Goal: Obtain resource: Obtain resource

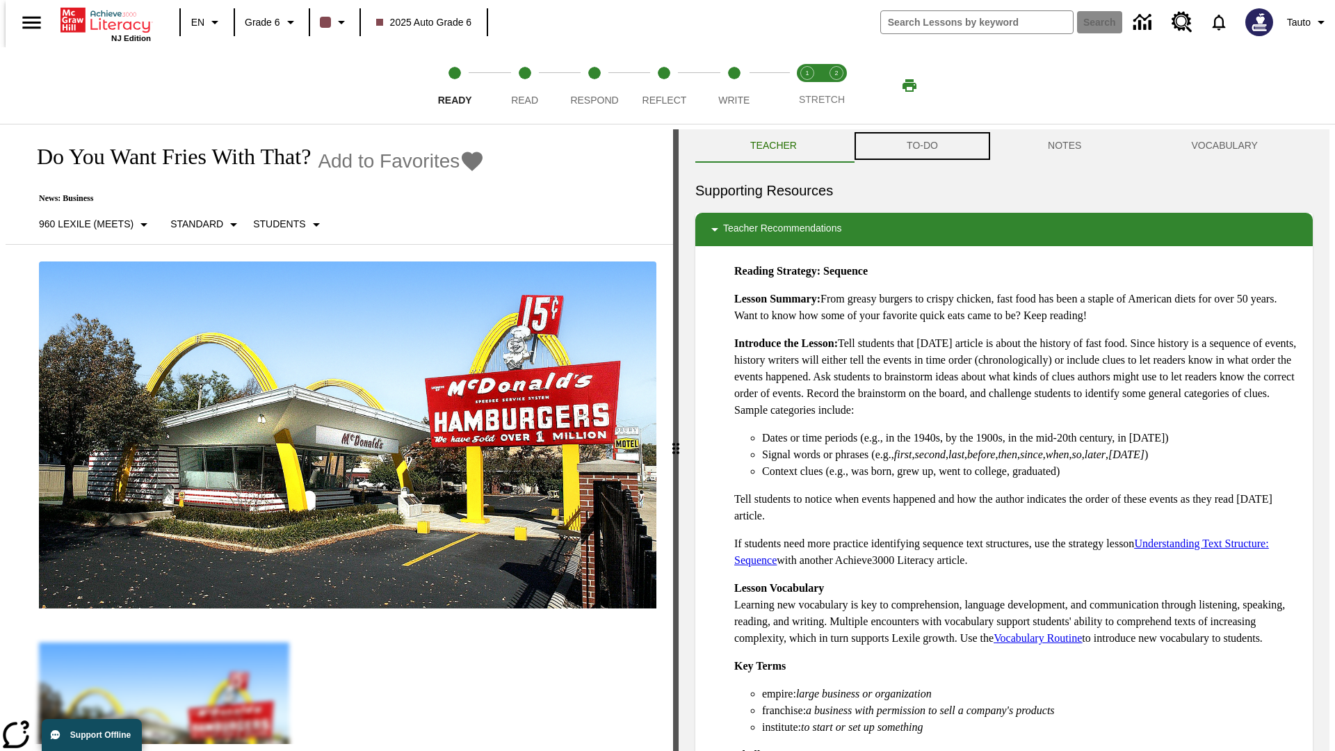
click at [921, 146] on button "TO-DO" at bounding box center [922, 145] width 141 height 33
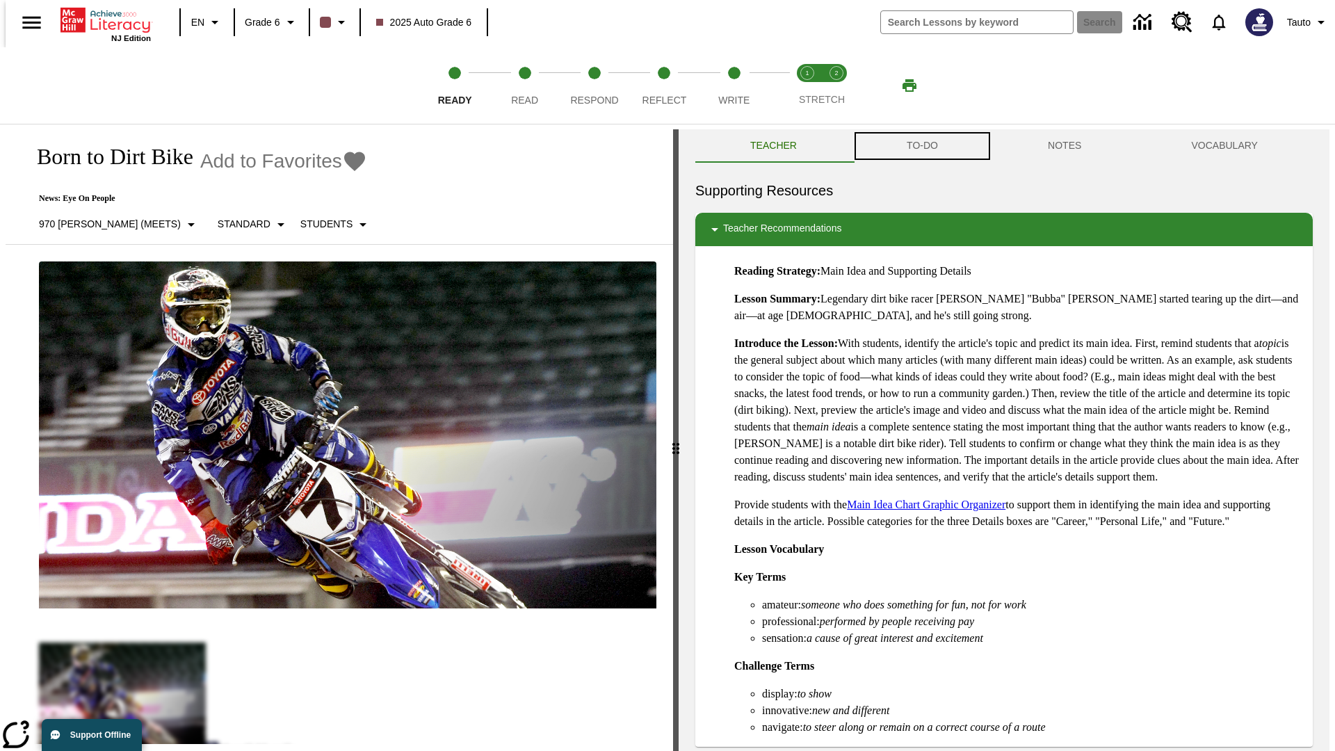
click at [921, 146] on button "TO-DO" at bounding box center [922, 145] width 141 height 33
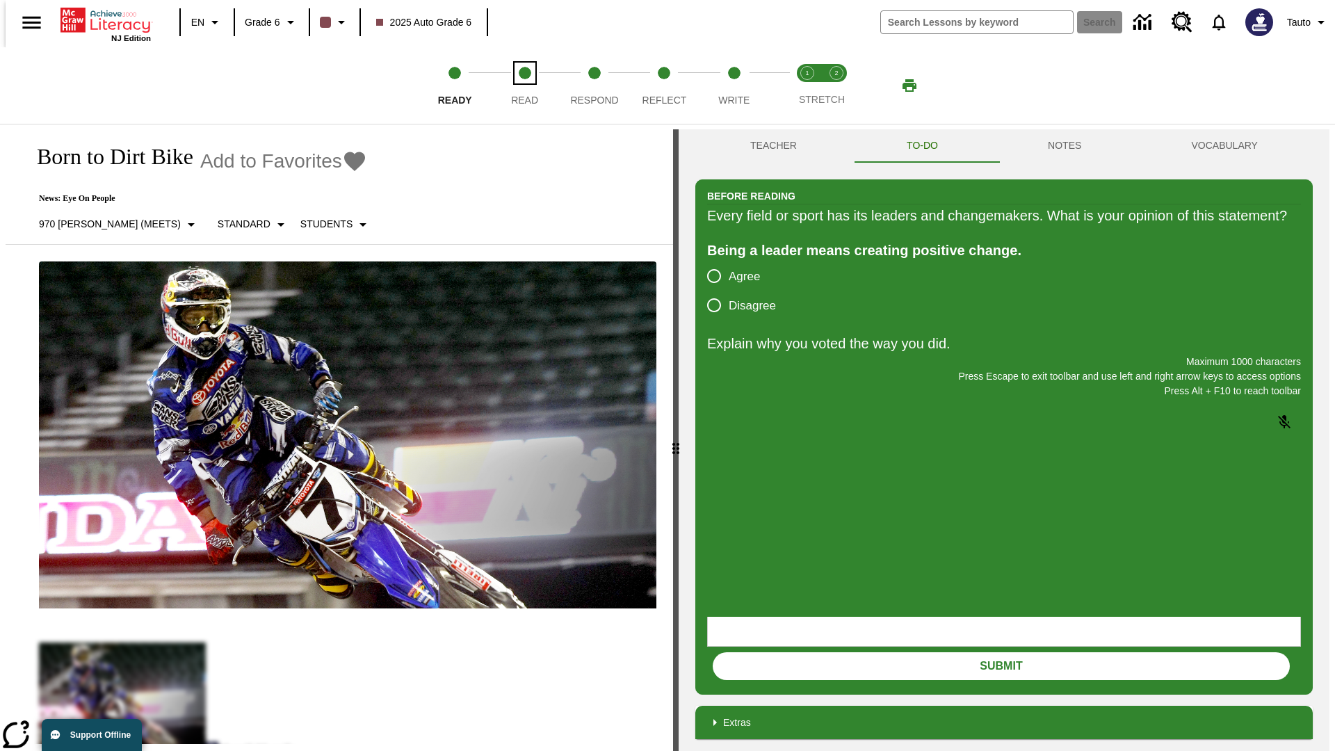
click at [524, 86] on span "Read" at bounding box center [524, 94] width 27 height 25
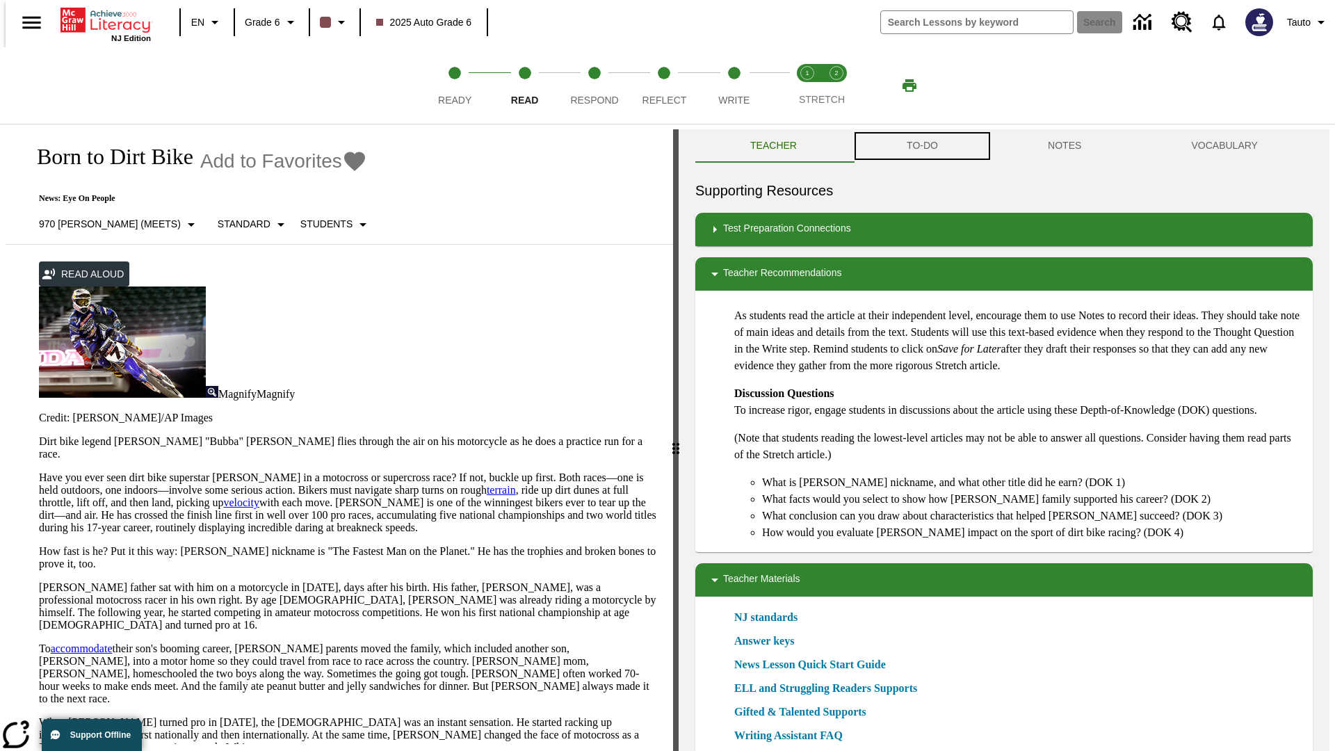
scroll to position [1, 0]
click at [921, 146] on button "TO-DO" at bounding box center [922, 145] width 141 height 33
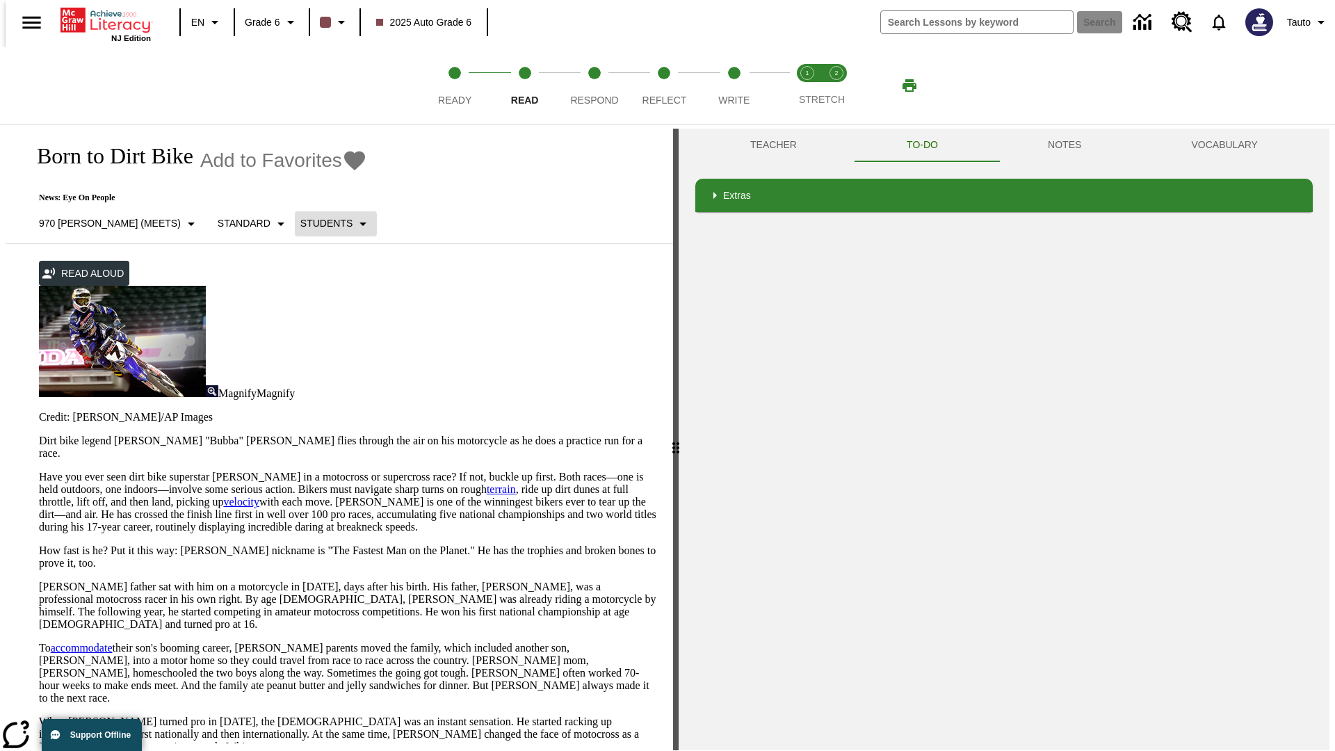
click at [300, 223] on p "Students" at bounding box center [326, 223] width 52 height 15
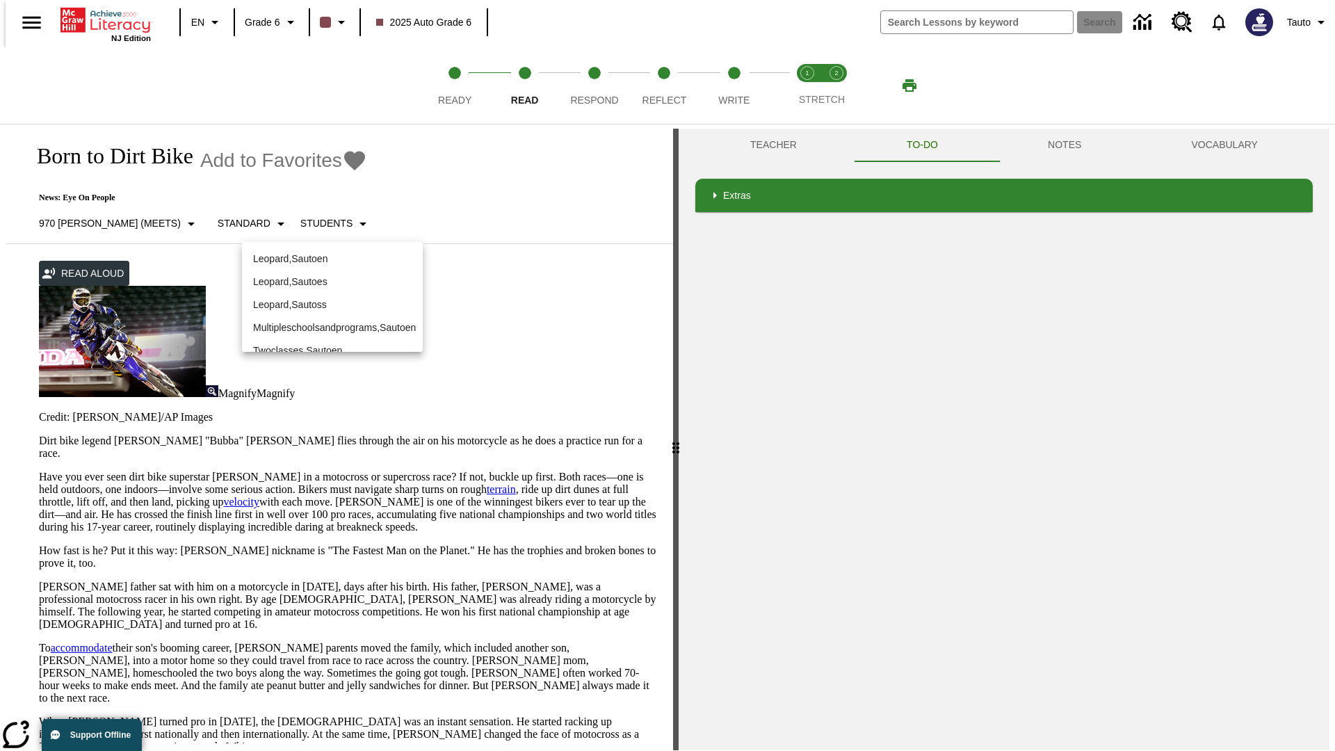
click at [332, 259] on p "Leopard , Sautoen" at bounding box center [332, 259] width 159 height 15
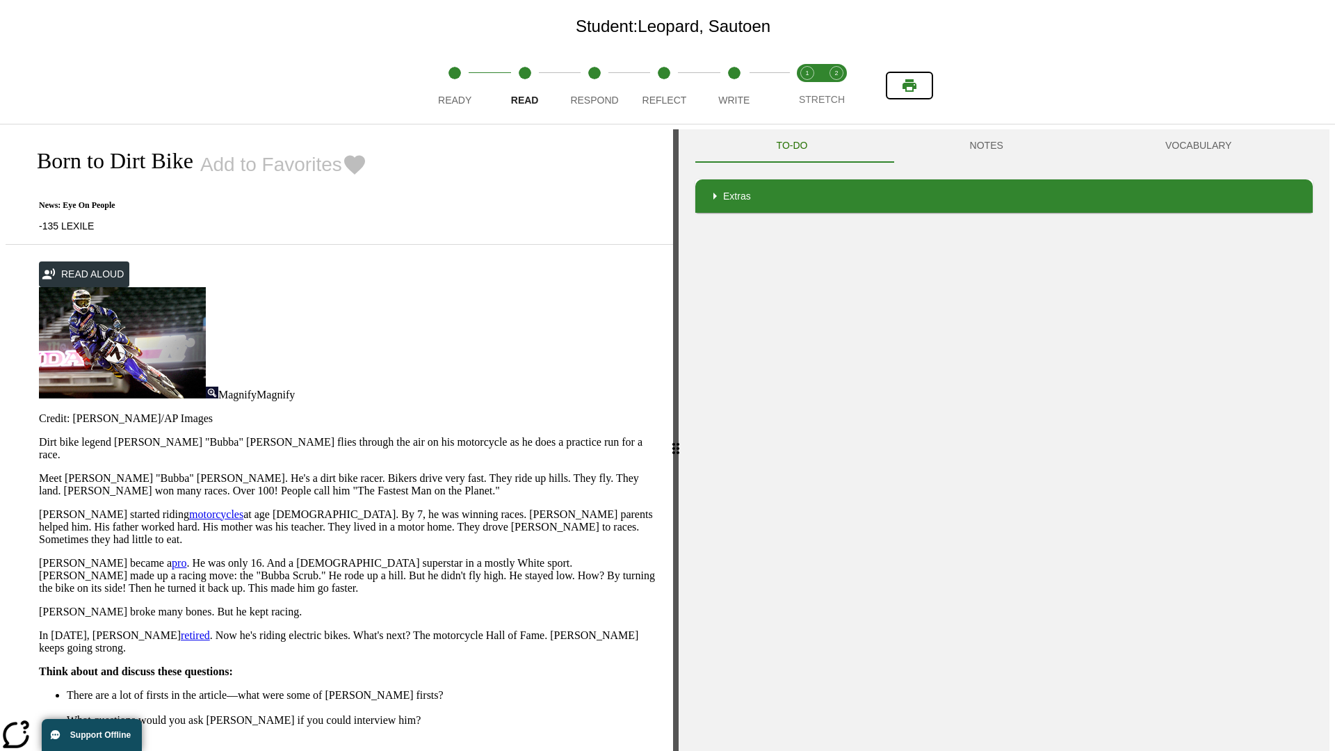
click at [910, 86] on icon "Print" at bounding box center [910, 85] width 14 height 13
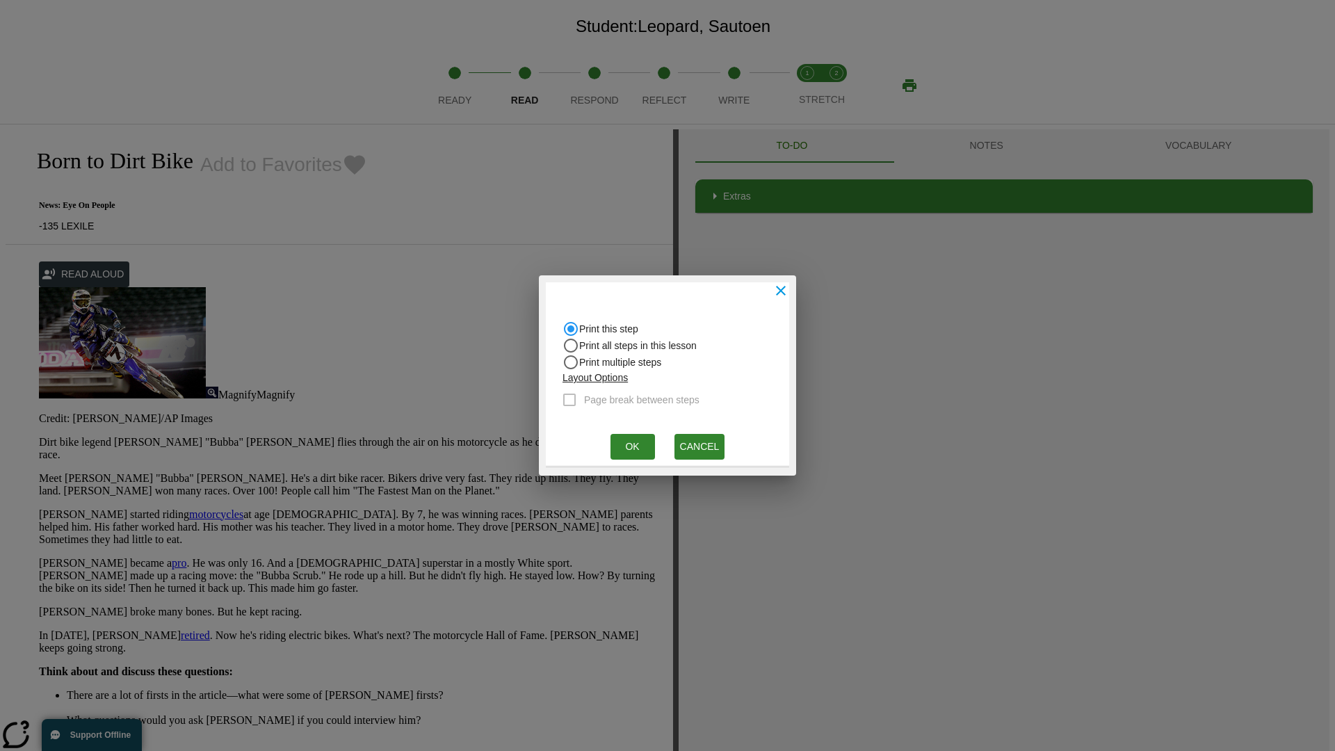
click at [571, 346] on input "Print all steps in this lesson" at bounding box center [571, 345] width 17 height 17
radio input "true"
radio input "false"
checkbox input "true"
click at [632, 446] on button "Ok" at bounding box center [633, 447] width 45 height 26
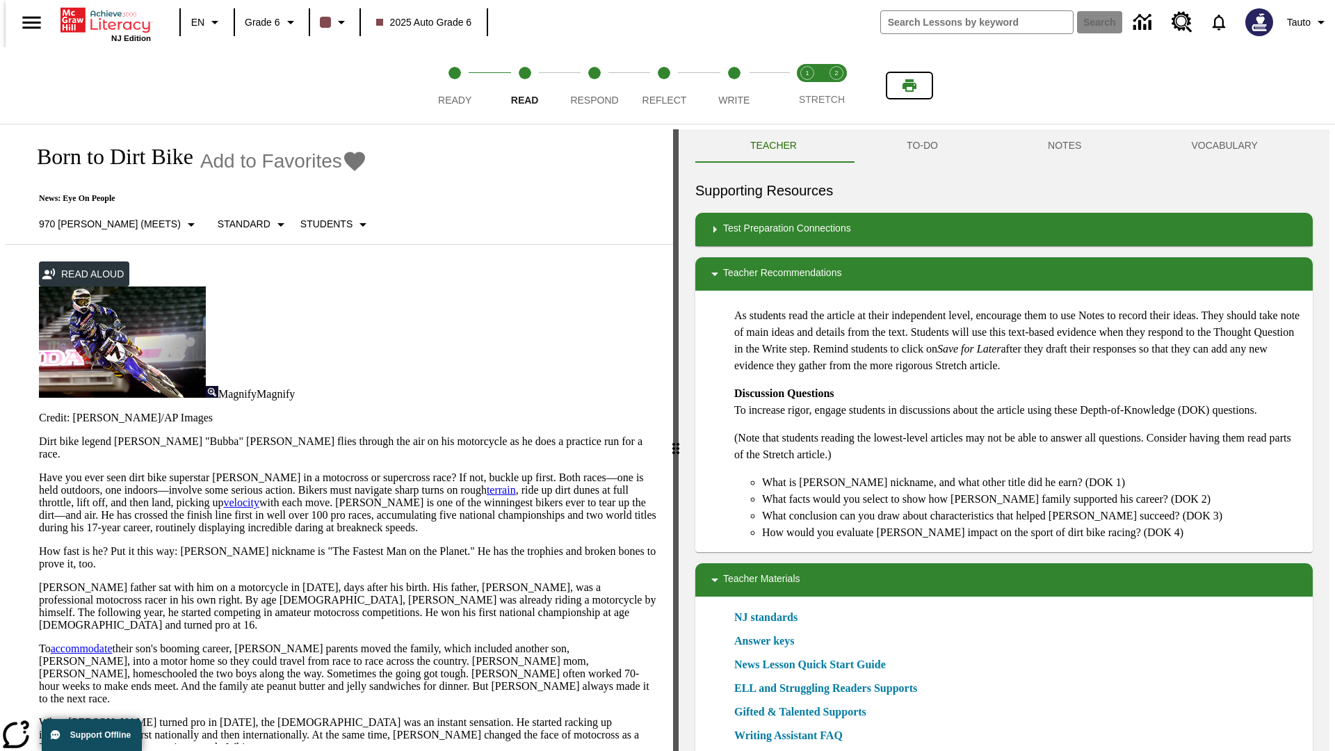
click at [910, 86] on icon "Print" at bounding box center [910, 85] width 14 height 13
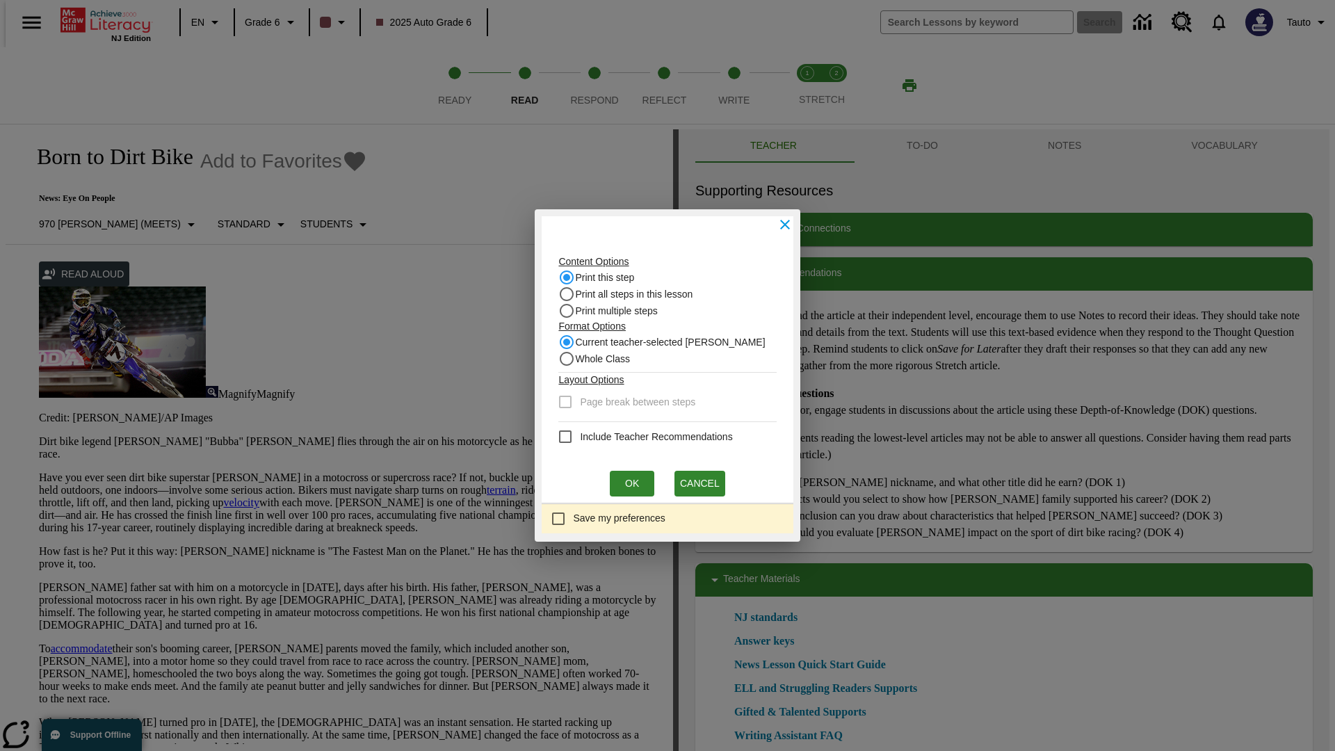
click at [571, 277] on input "Print this step" at bounding box center [566, 277] width 17 height 17
